Goal: Information Seeking & Learning: Learn about a topic

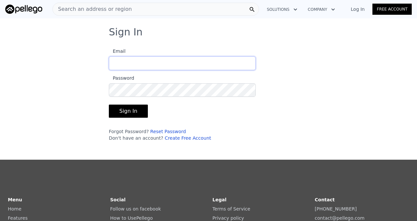
type input "[EMAIL_ADDRESS][DOMAIN_NAME]"
click at [119, 111] on button "Sign In" at bounding box center [128, 111] width 39 height 13
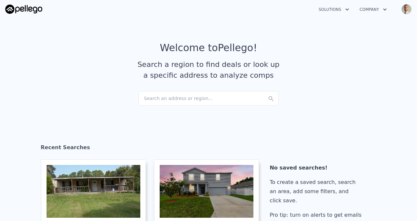
click at [159, 92] on div "Search an address or region..." at bounding box center [208, 98] width 140 height 14
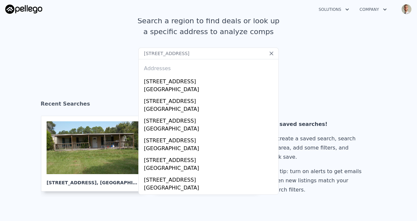
type input "[STREET_ADDRESS]"
click at [268, 51] on icon at bounding box center [271, 53] width 7 height 7
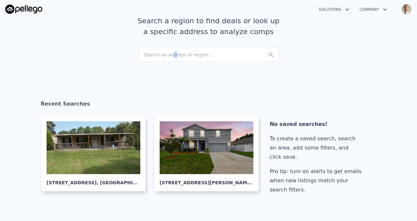
drag, startPoint x: 189, startPoint y: 57, endPoint x: 167, endPoint y: 60, distance: 22.2
click at [167, 60] on div "Search an address or region..." at bounding box center [208, 55] width 140 height 14
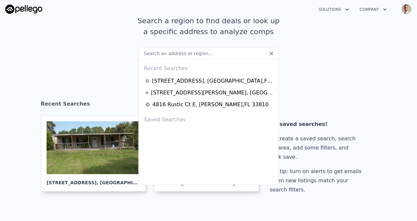
click at [165, 56] on input "text" at bounding box center [208, 54] width 140 height 12
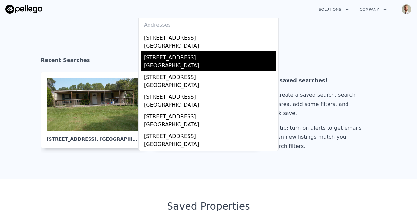
type input "[STREET_ADDRESS]"
click at [203, 61] on div "[STREET_ADDRESS]" at bounding box center [210, 56] width 132 height 10
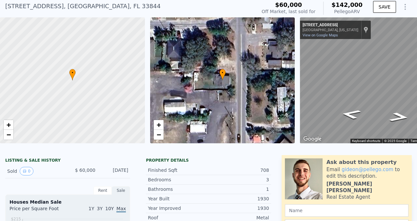
scroll to position [2, 0]
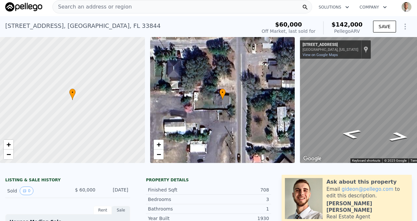
click at [368, 4] on button "Company" at bounding box center [373, 7] width 38 height 12
click at [355, 26] on link "About Pellego" at bounding box center [390, 23] width 73 height 12
